Goal: Task Accomplishment & Management: Complete application form

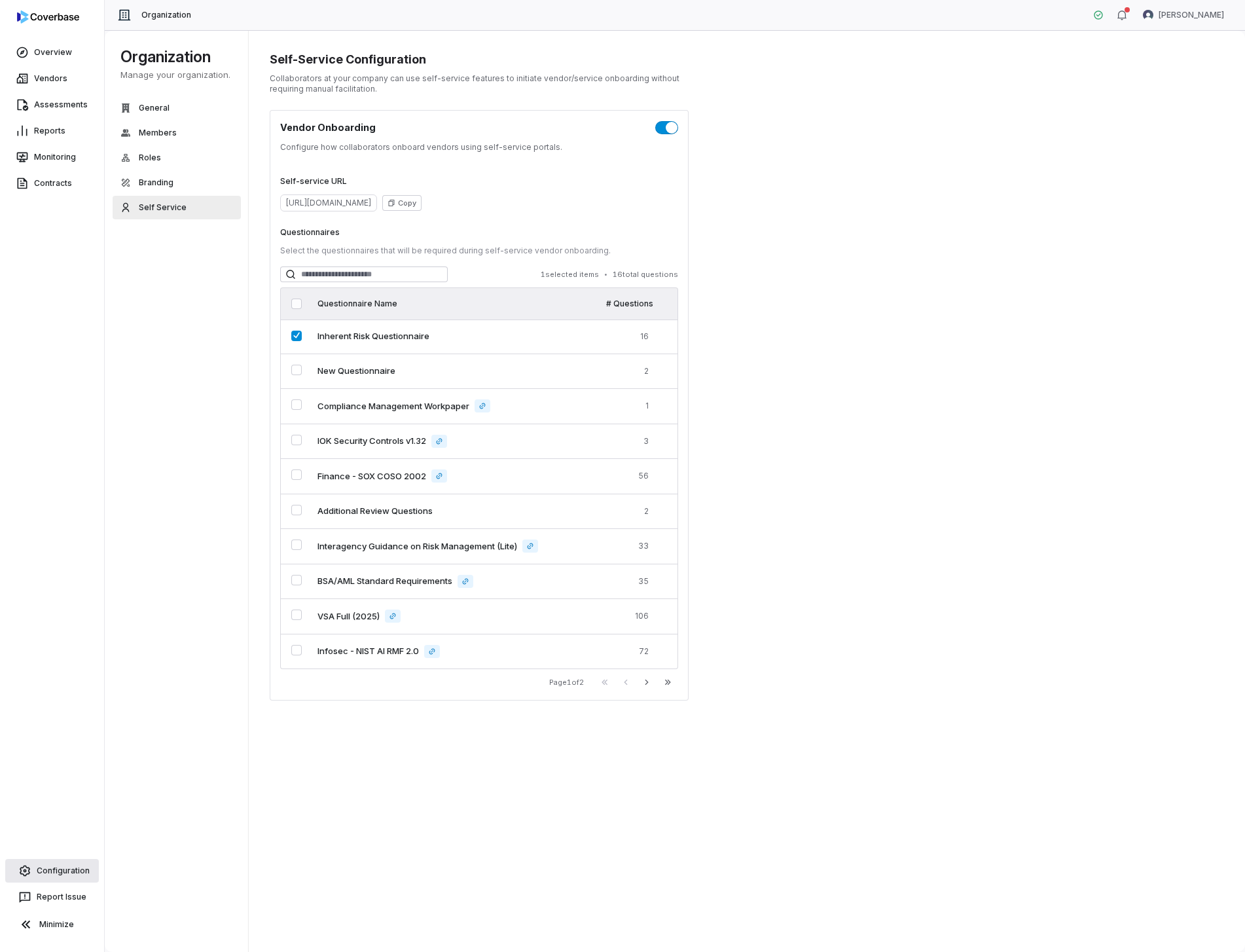
click at [68, 860] on link "Configuration" at bounding box center [52, 870] width 94 height 24
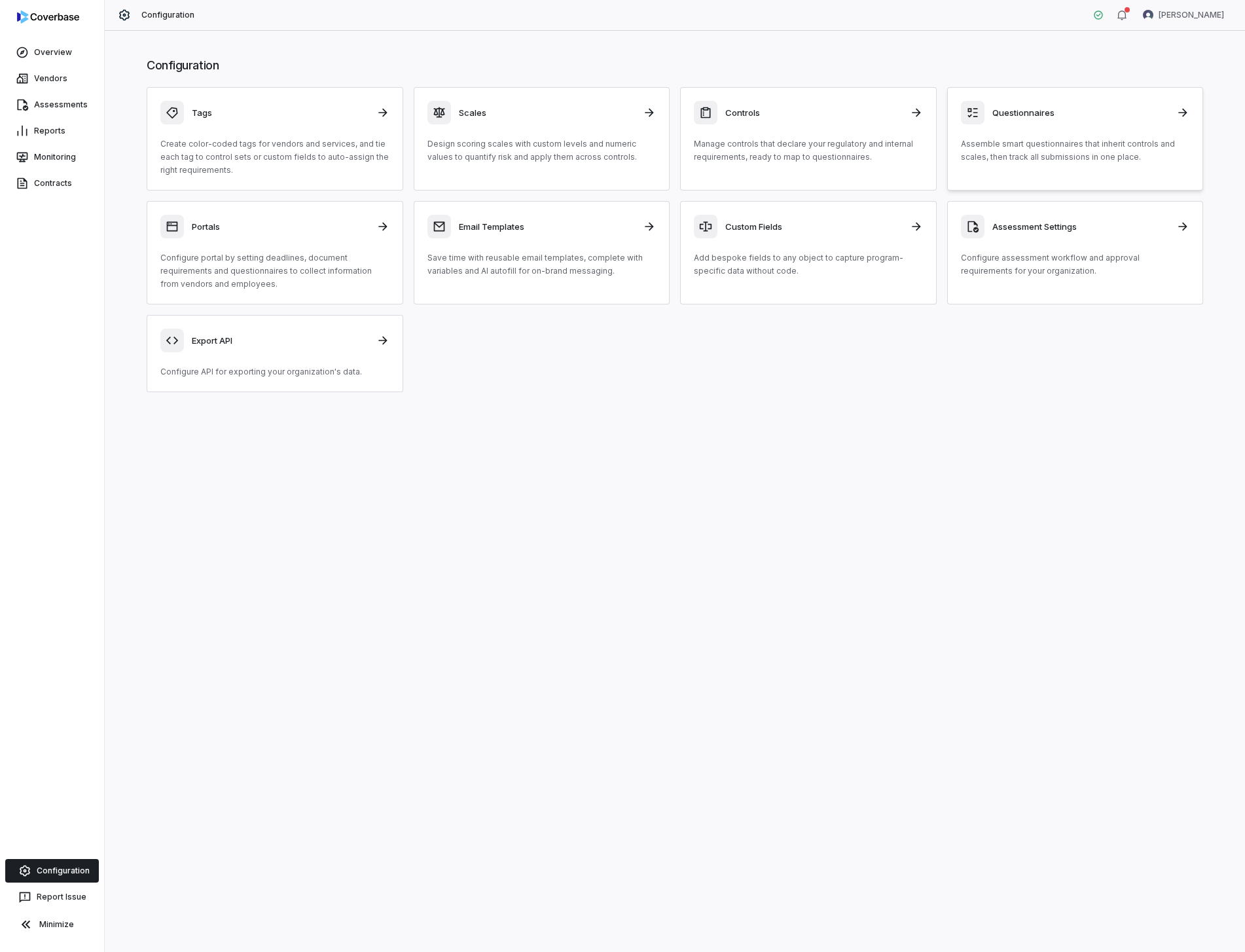
click at [1103, 160] on p "Assemble smart questionnaires that inherit controls and scales, then track all …" at bounding box center [1076, 150] width 229 height 26
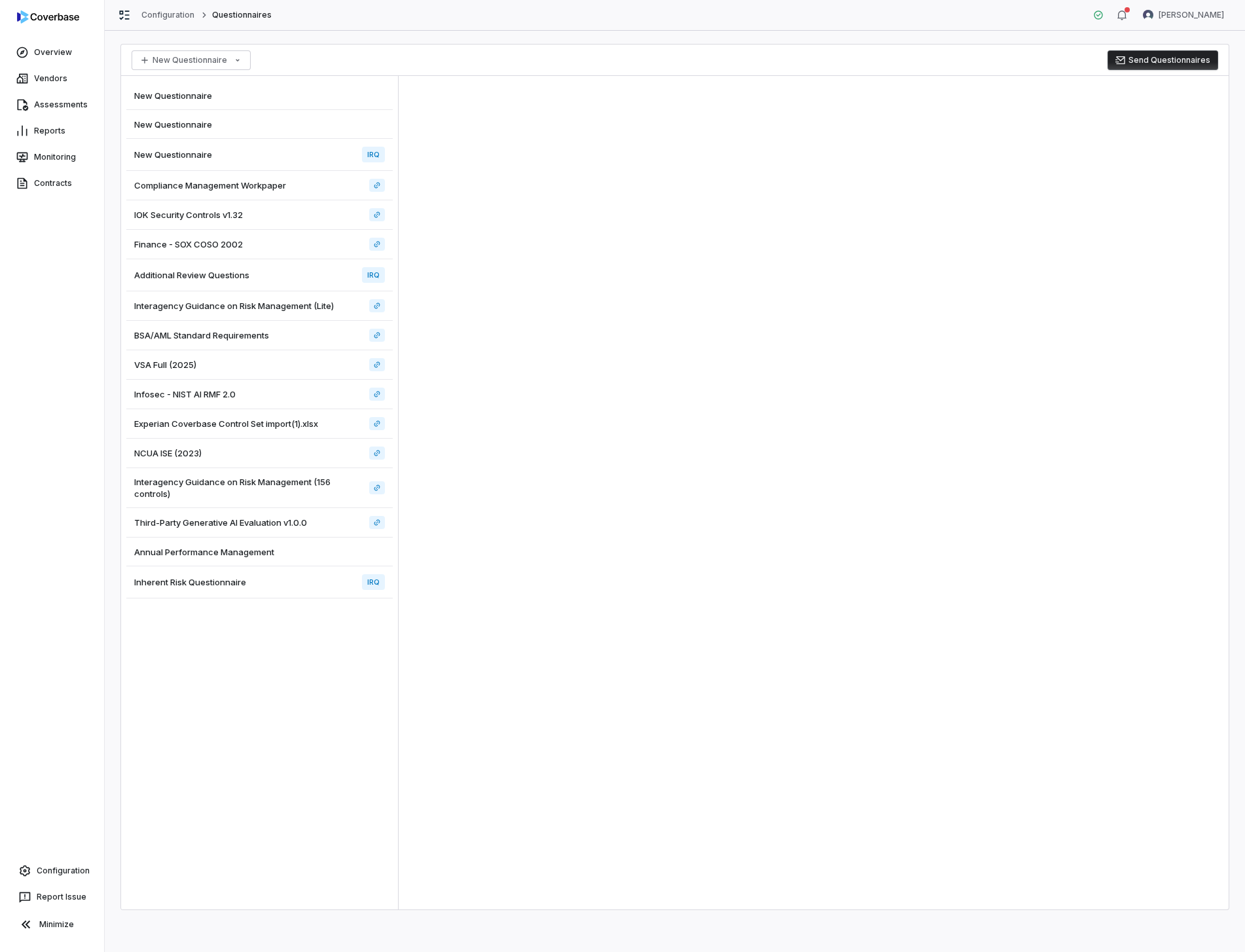
click at [301, 578] on div "Inherent Risk Questionnaire IRQ" at bounding box center [259, 583] width 266 height 32
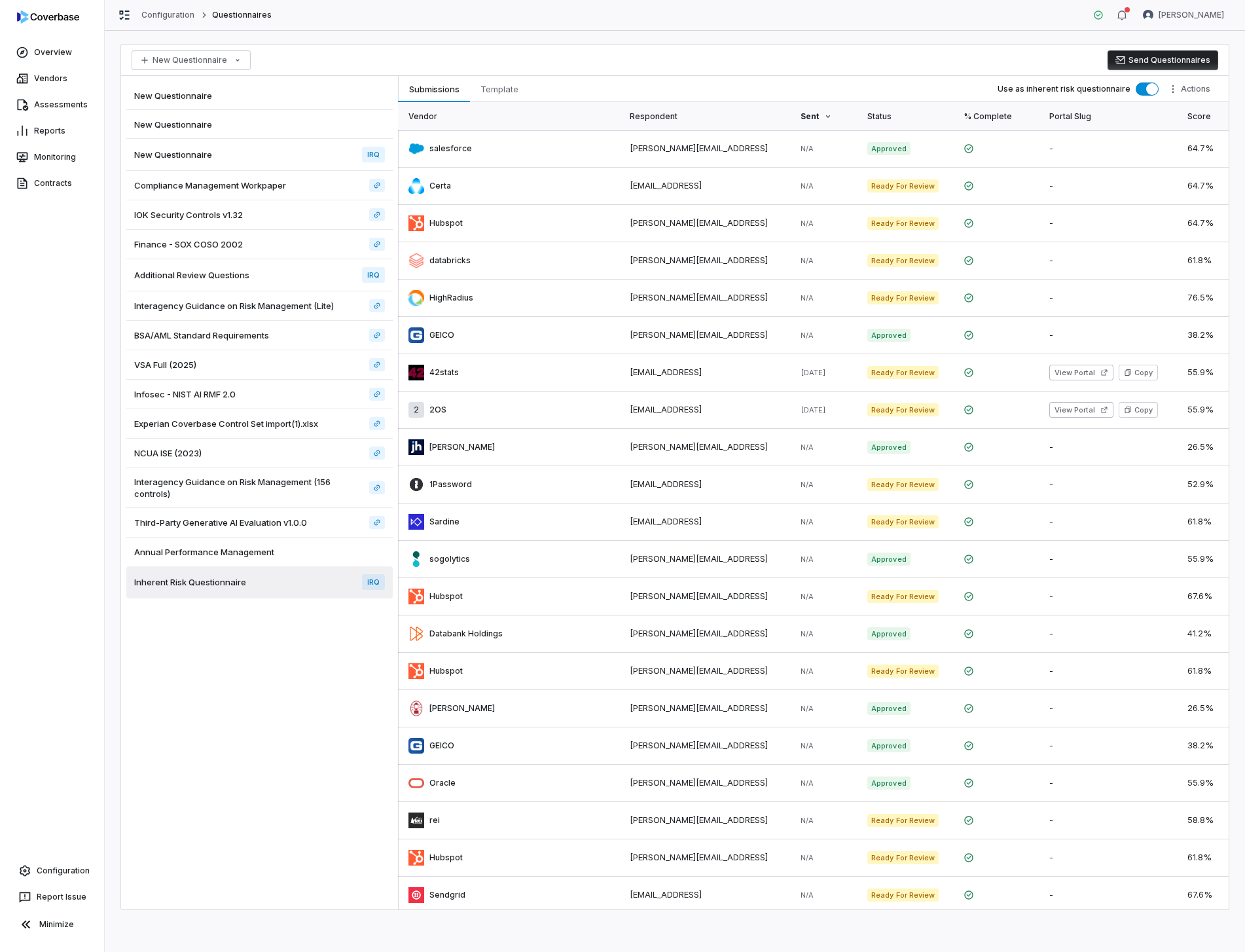
click at [626, 58] on div "New Questionnaire Send Questionnaires" at bounding box center [675, 60] width 1107 height 32
click at [595, 52] on div "New Questionnaire Send Questionnaires" at bounding box center [675, 60] width 1107 height 32
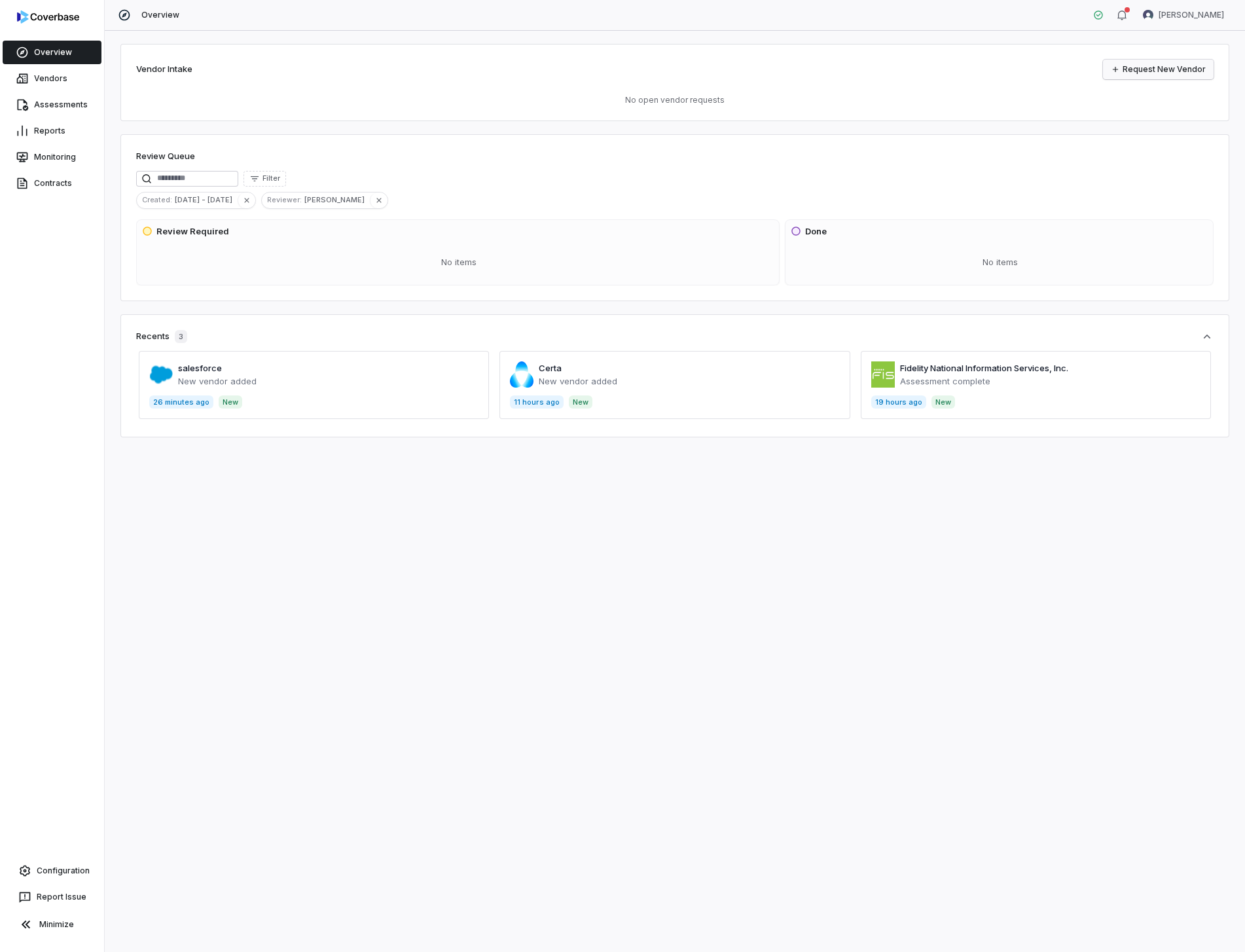
click at [1183, 78] on link "Request New Vendor" at bounding box center [1158, 69] width 111 height 20
